Goal: Task Accomplishment & Management: Manage account settings

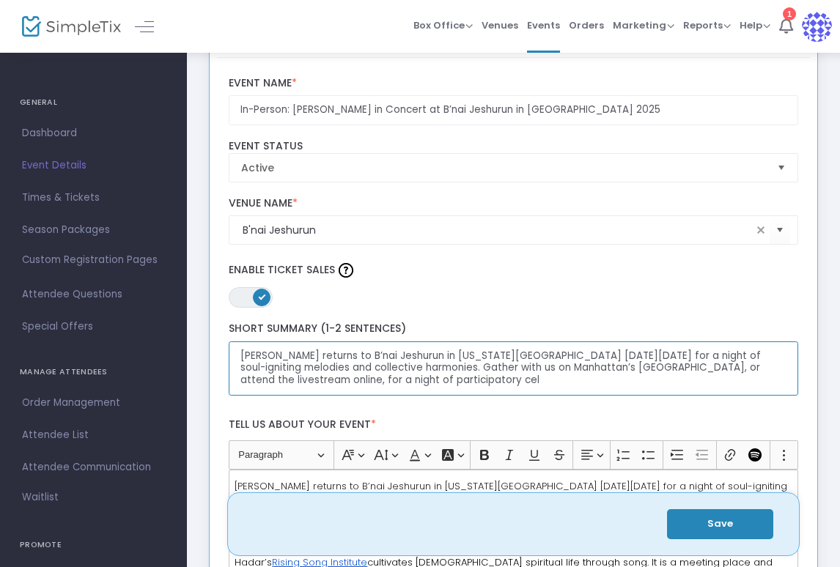
click at [556, 367] on textarea "Joey Weisenberg returns to B’nai Jeshurun in New York City on Thursday, Dec. 11…" at bounding box center [514, 369] width 570 height 55
paste textarea ", for a meditative musical-spiritual experience of soul-igniting melodies, coll…"
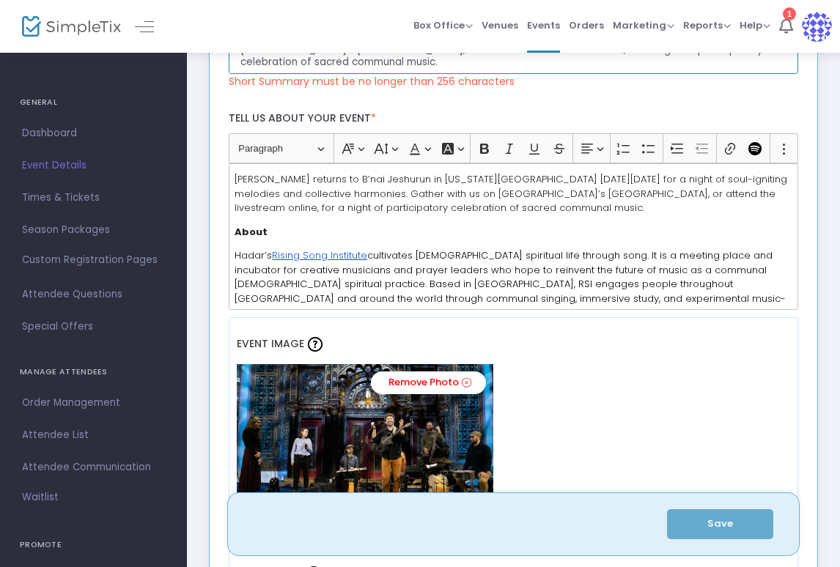
scroll to position [311, 0]
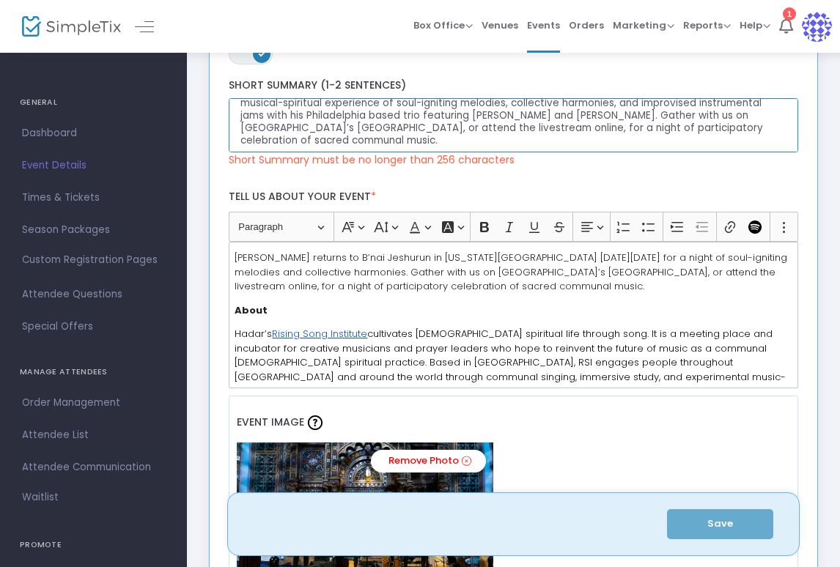
type textarea "Joey Weisenberg returns to B’nai Jeshurun in New York City on Thursday, Dec. 11…"
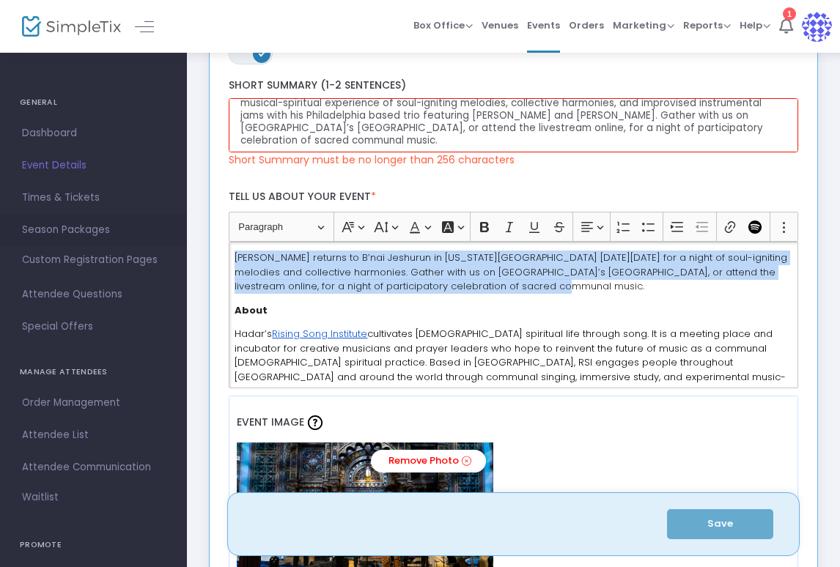
drag, startPoint x: 531, startPoint y: 283, endPoint x: 114, endPoint y: 231, distance: 420.4
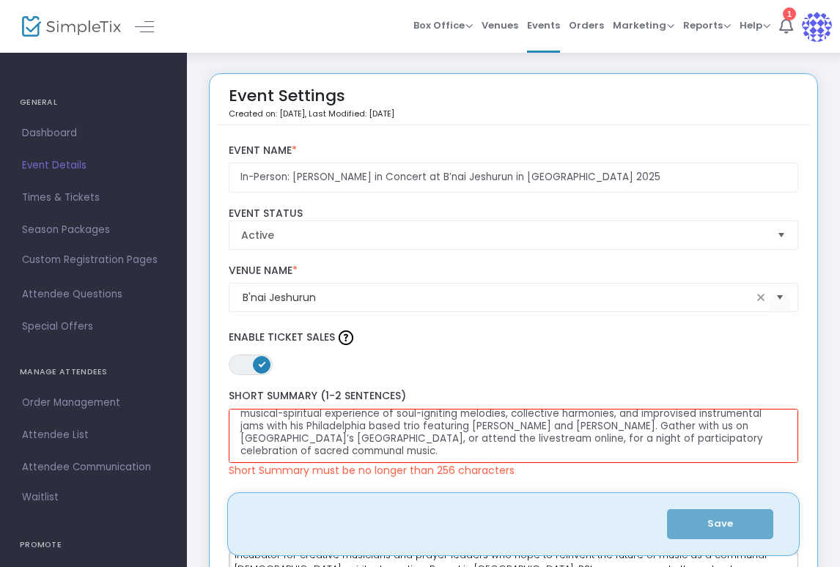
scroll to position [0, 3]
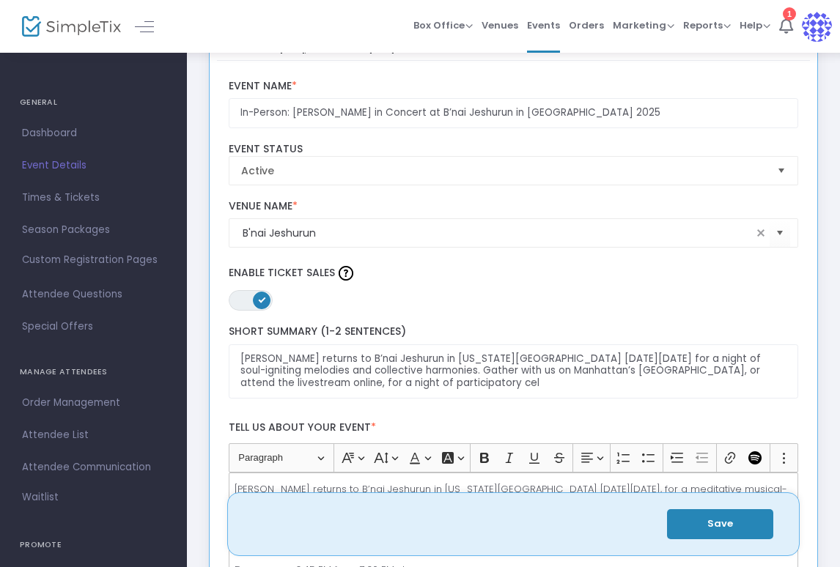
scroll to position [115, 3]
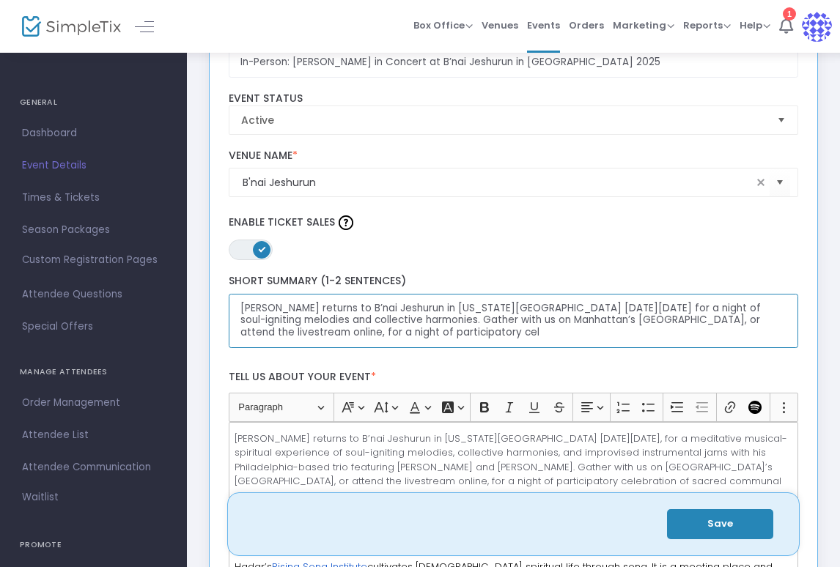
click at [516, 338] on textarea "Joey Weisenberg returns to B’nai Jeshurun in New York City on Thursday, Dec. 11…" at bounding box center [514, 321] width 570 height 55
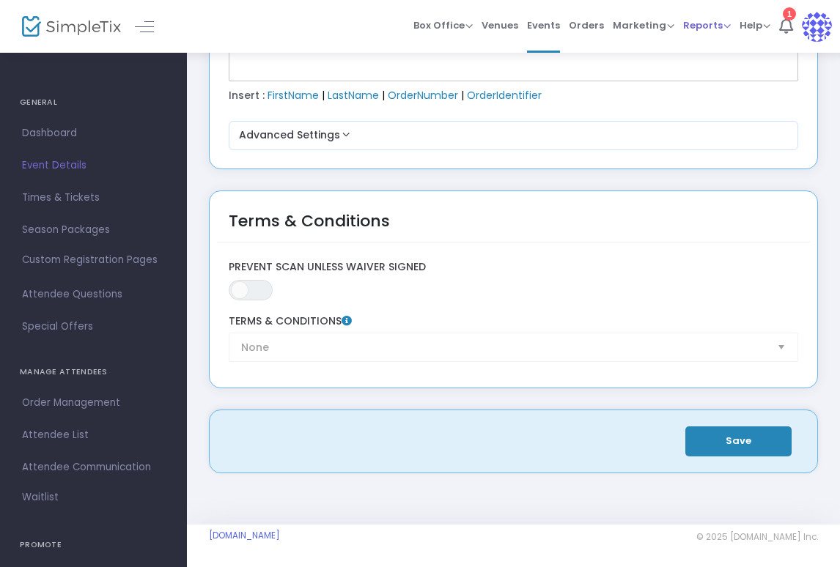
scroll to position [2384, 3]
